Goal: Information Seeking & Learning: Understand process/instructions

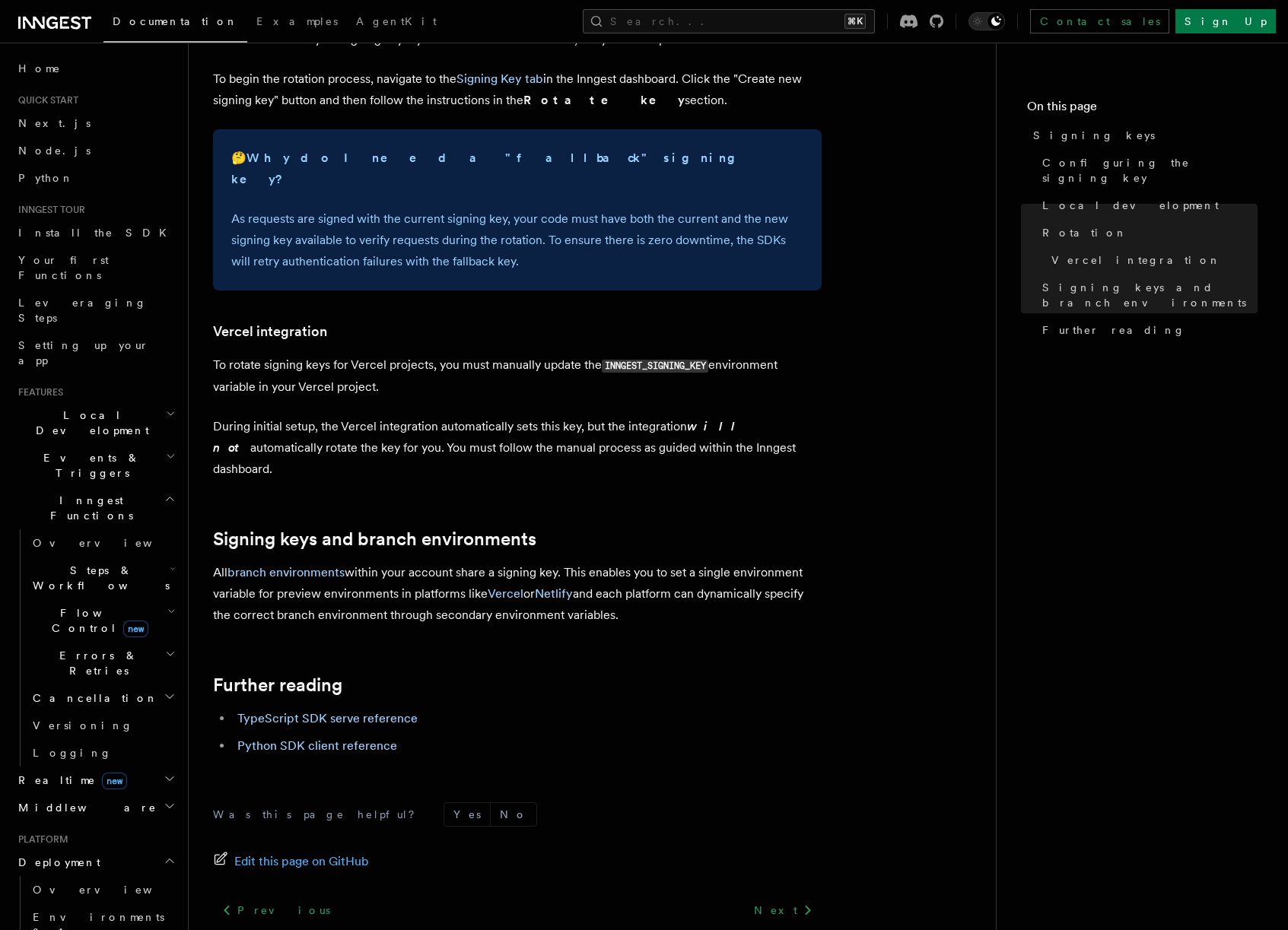
scroll to position [1367, 0]
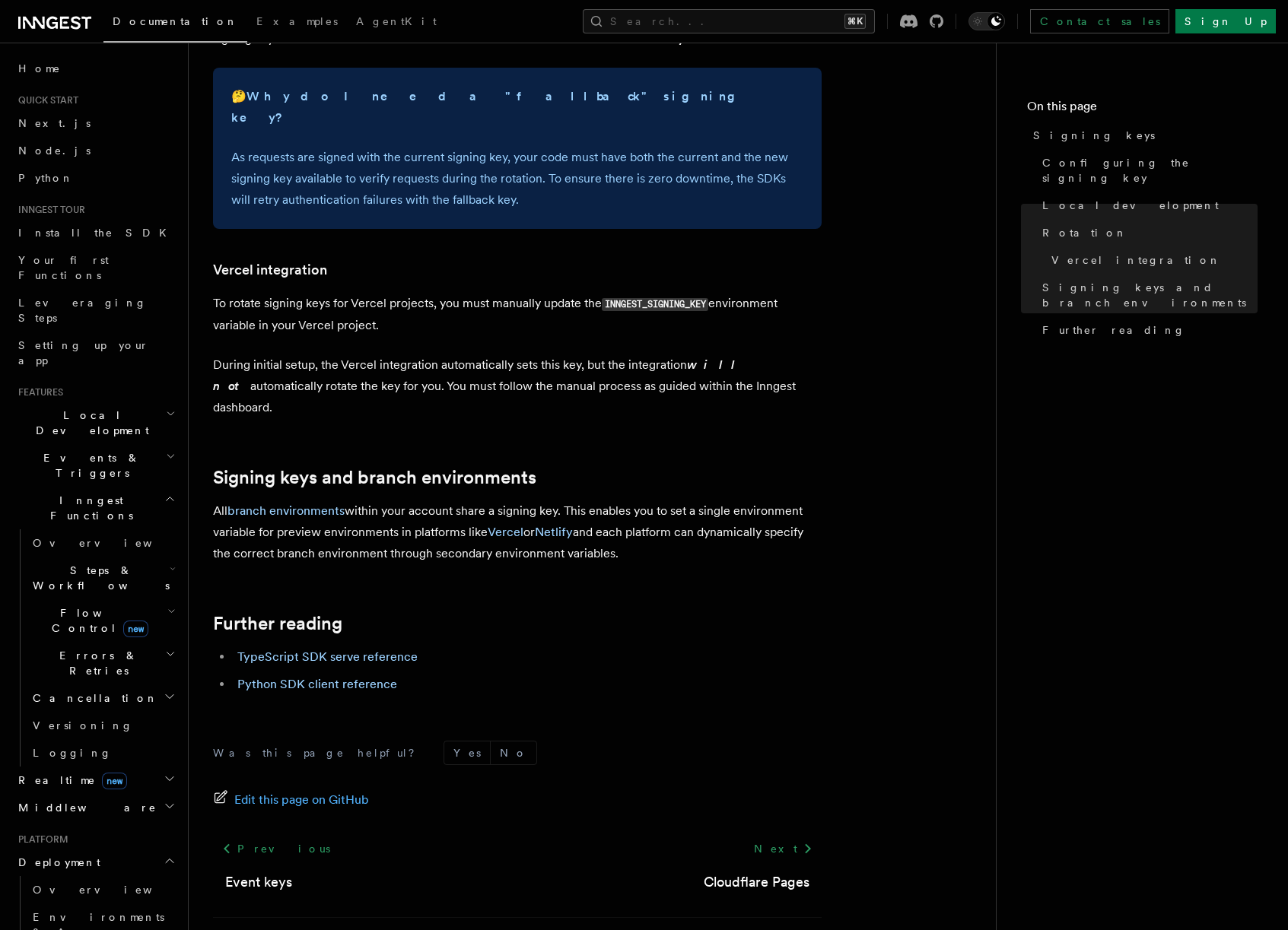
click at [350, 650] on link "TypeScript SDK serve reference" at bounding box center [327, 657] width 181 height 14
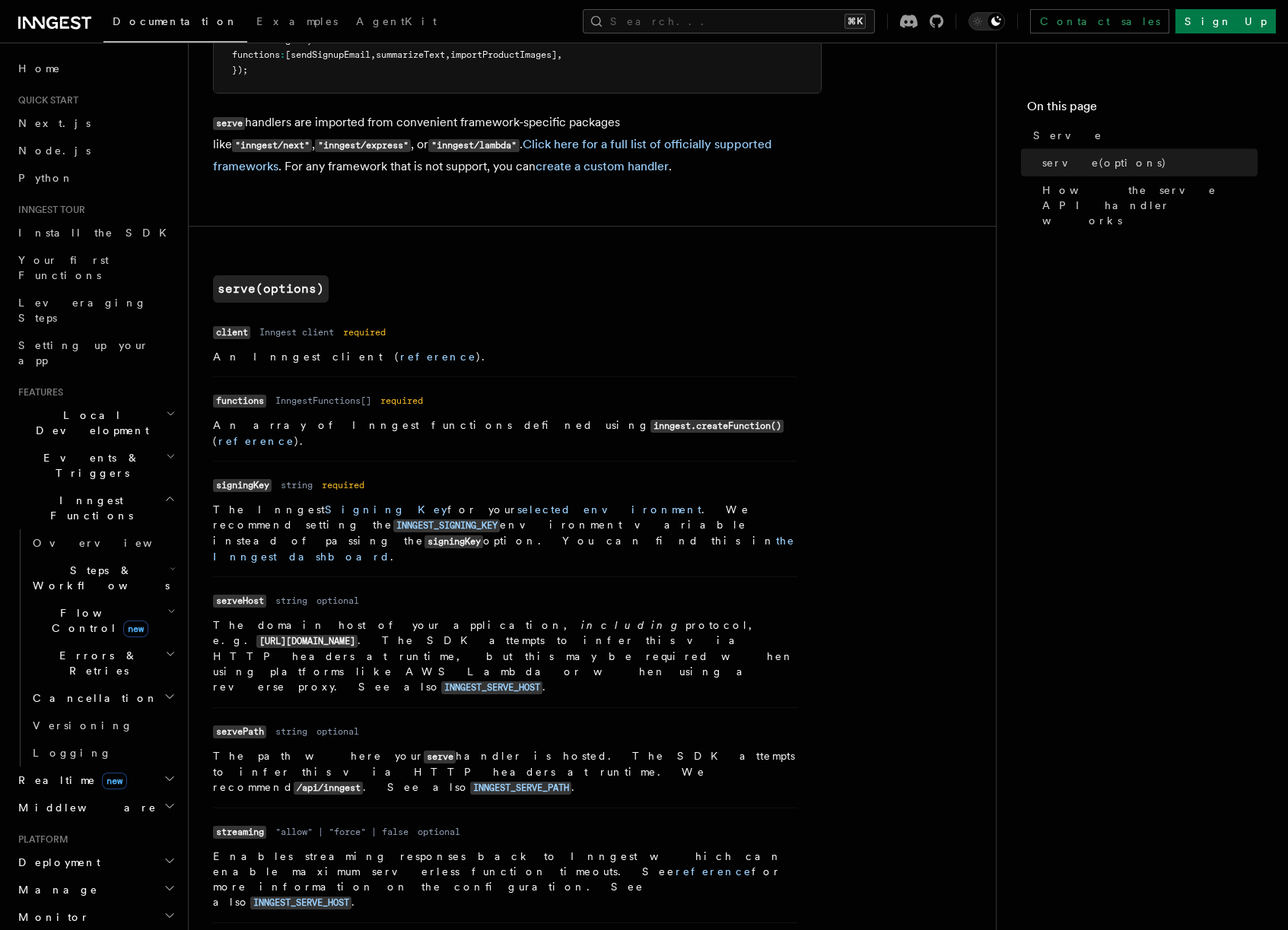
scroll to position [117, 0]
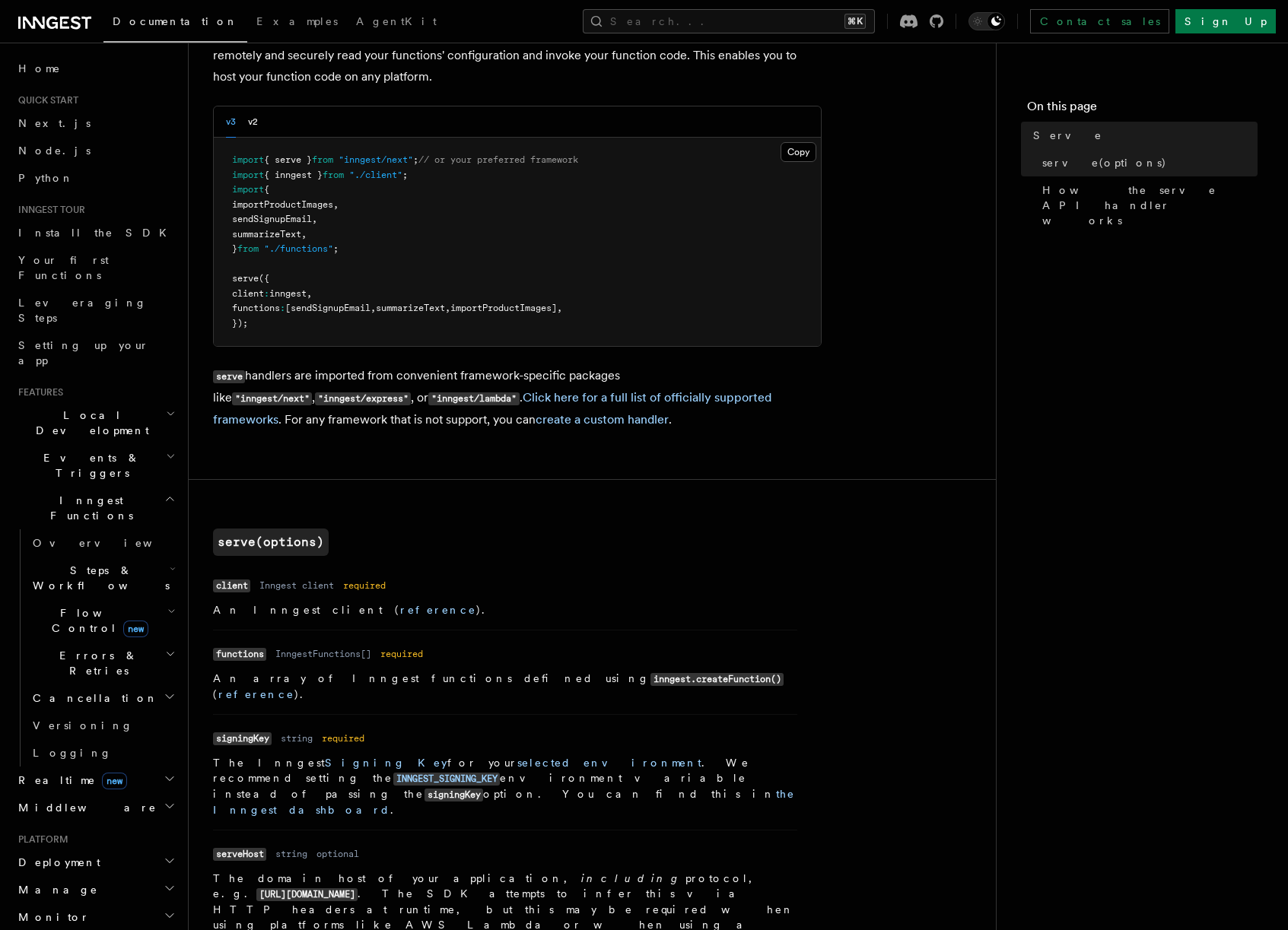
click at [375, 159] on span ""inngest/next"" at bounding box center [376, 159] width 75 height 10
copy span "inngest"
